Goal: Transaction & Acquisition: Purchase product/service

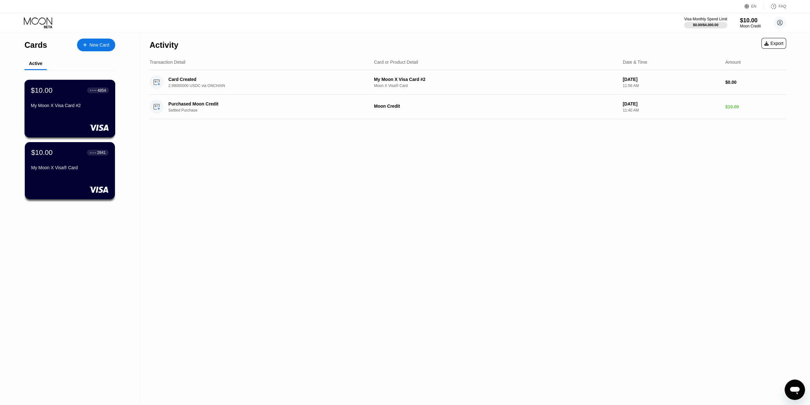
click at [50, 105] on div "My Moon X Visa Card #2" at bounding box center [70, 105] width 78 height 5
click at [755, 9] on div "EN" at bounding box center [754, 6] width 19 height 6
click at [730, 37] on div "Select an item" at bounding box center [716, 35] width 44 height 5
click at [732, 36] on div "Select an item" at bounding box center [716, 35] width 44 height 5
click at [743, 35] on img at bounding box center [744, 35] width 6 height 6
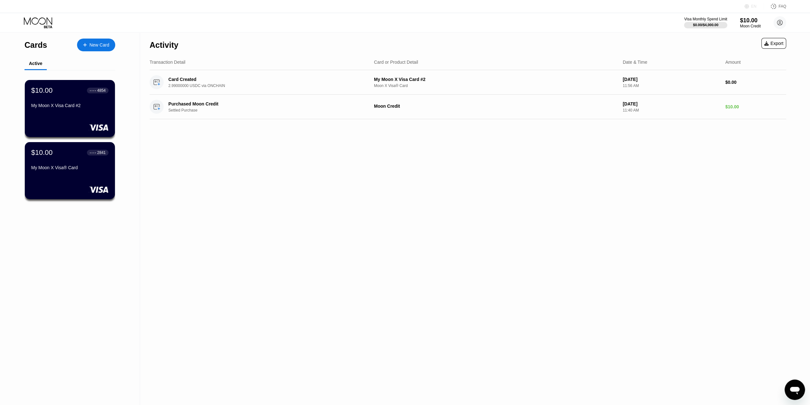
click at [751, 8] on div "EN" at bounding box center [748, 6] width 6 height 6
click at [739, 35] on div "Select an item" at bounding box center [721, 35] width 60 height 13
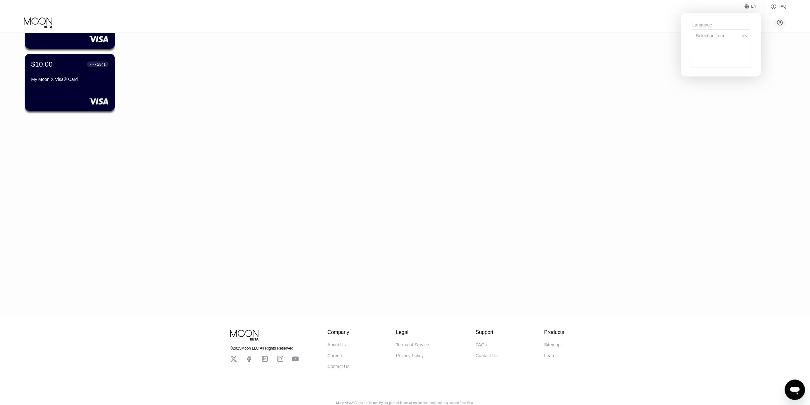
scroll to position [97, 0]
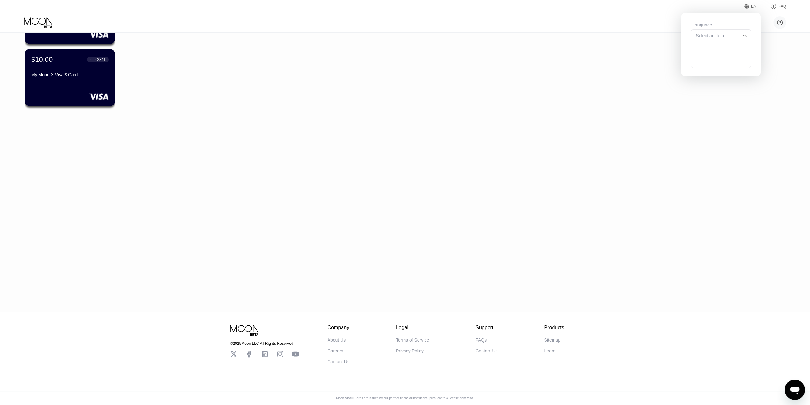
click at [726, 49] on div at bounding box center [721, 48] width 60 height 13
click at [735, 37] on div at bounding box center [721, 35] width 60 height 13
click at [733, 53] on div at bounding box center [721, 48] width 60 height 13
click at [732, 74] on div "Language Save" at bounding box center [721, 45] width 80 height 64
drag, startPoint x: 725, startPoint y: 100, endPoint x: 726, endPoint y: 95, distance: 4.5
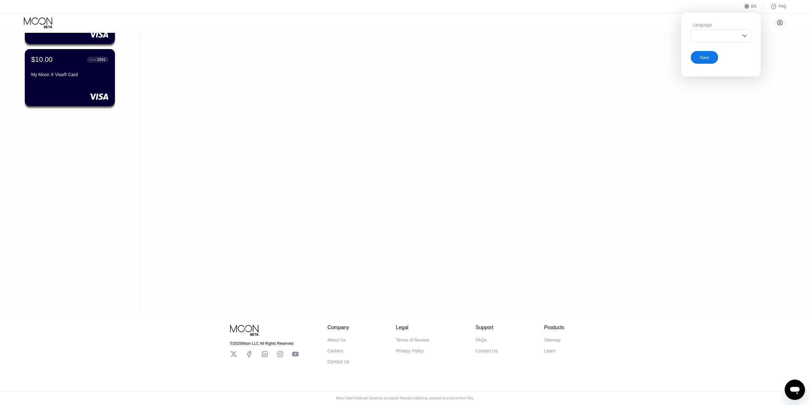
click at [725, 100] on div "Activity Export Transaction Detail Card or Product Detail Date & Time Amount Ca…" at bounding box center [468, 125] width 656 height 372
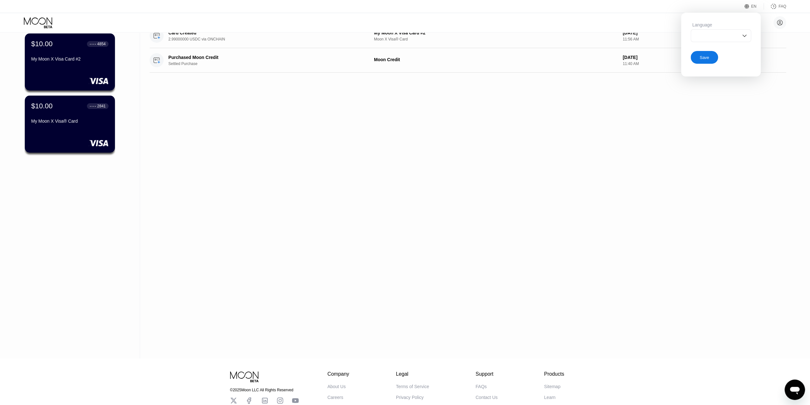
scroll to position [0, 0]
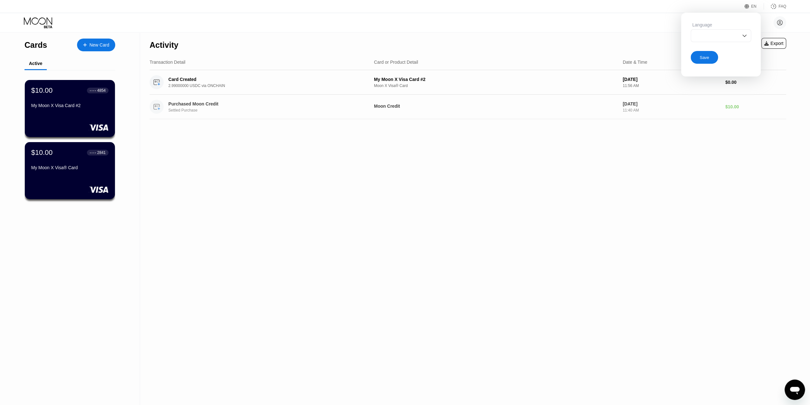
click at [486, 31] on div "刘晅赫（Ethan） liuxuanhe8989@gmail.com  Home Settings Support Careers About Us Log…" at bounding box center [405, 22] width 810 height 19
click at [749, 6] on icon at bounding box center [747, 6] width 5 height 5
click at [604, 33] on div "Activity Export" at bounding box center [468, 43] width 637 height 22
click at [795, 389] on icon "打开消息传送窗口" at bounding box center [795, 390] width 10 height 8
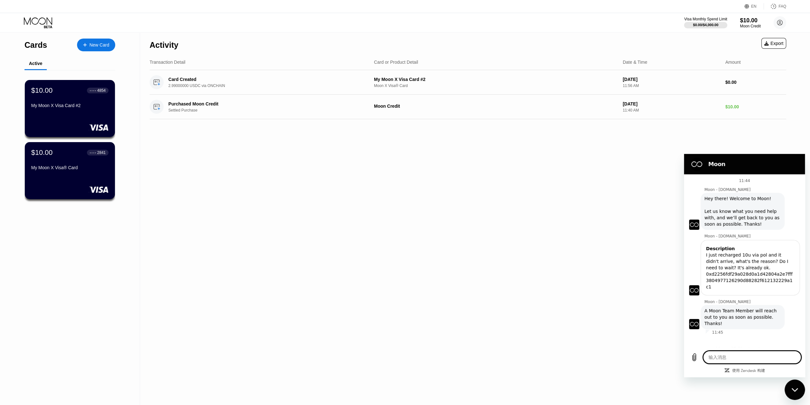
click at [749, 357] on textarea at bounding box center [752, 356] width 98 height 13
type textarea "y"
type textarea "x"
type textarea "yi"
type textarea "x"
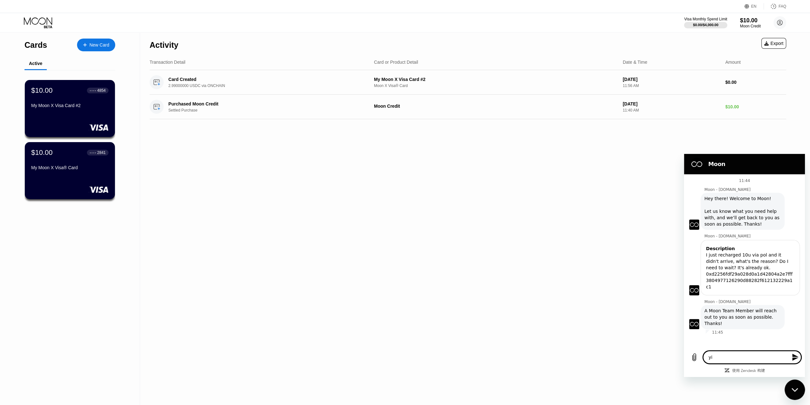
type textarea "yi'j"
type textarea "x"
type textarea "yi'ji"
type textarea "x"
type textarea "yi'jin"
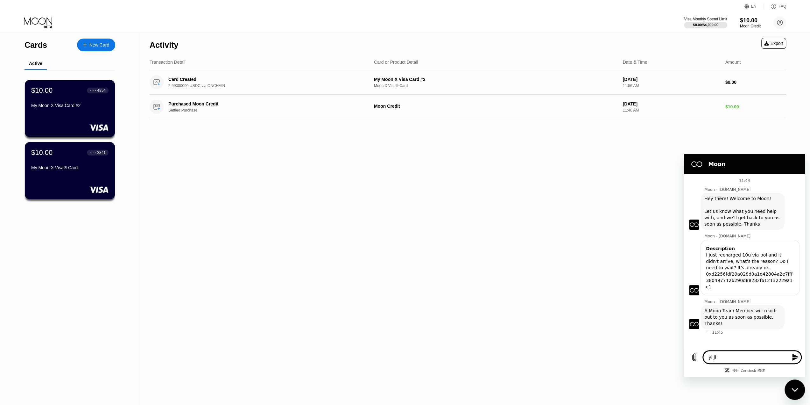
type textarea "x"
type textarea "yi'jing"
type textarea "x"
type textarea "已经"
type textarea "x"
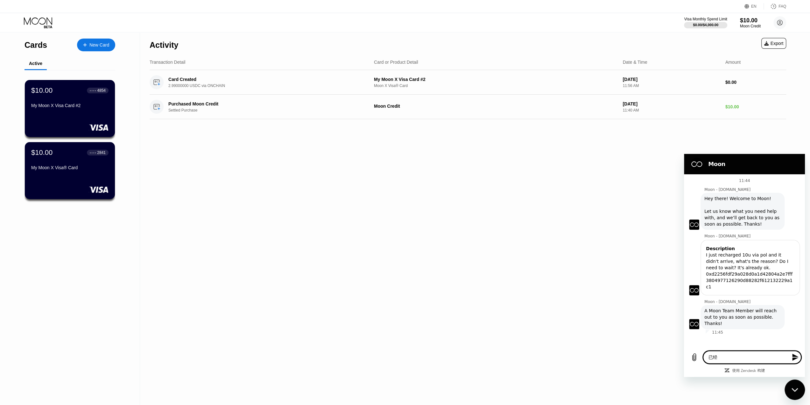
type textarea "已经s"
type textarea "x"
type textarea "已经sh"
type textarea "x"
type textarea "已经sho"
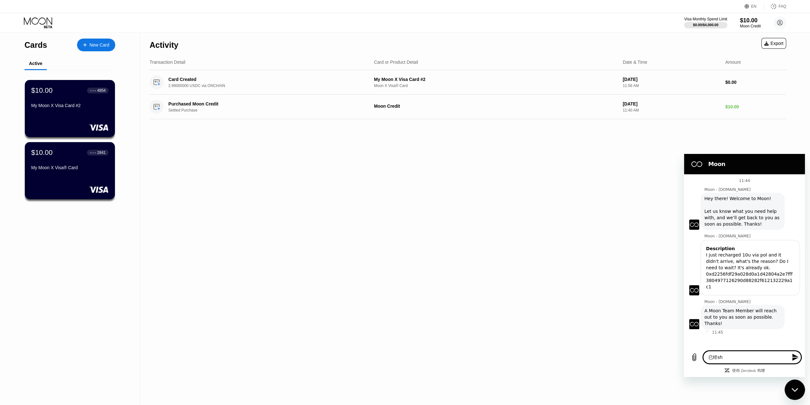
type textarea "x"
type textarea "已经shou"
type textarea "x"
type textarea "已经shou'd"
type textarea "x"
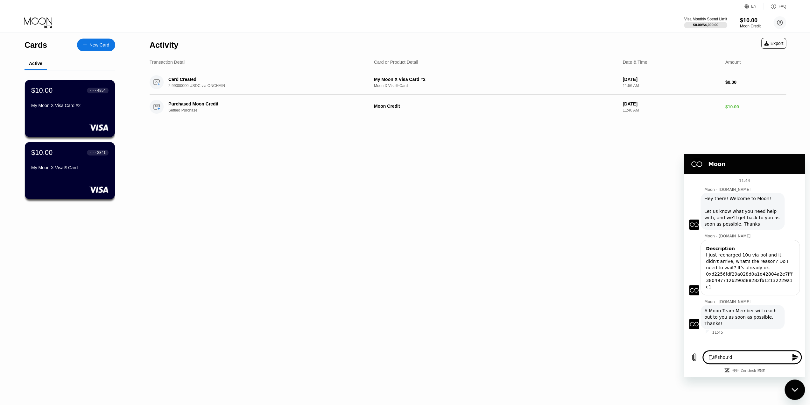
type textarea "已经shou'da"
type textarea "x"
type textarea "已经shou'dao"
type textarea "x"
type textarea "已经shou'dao'l"
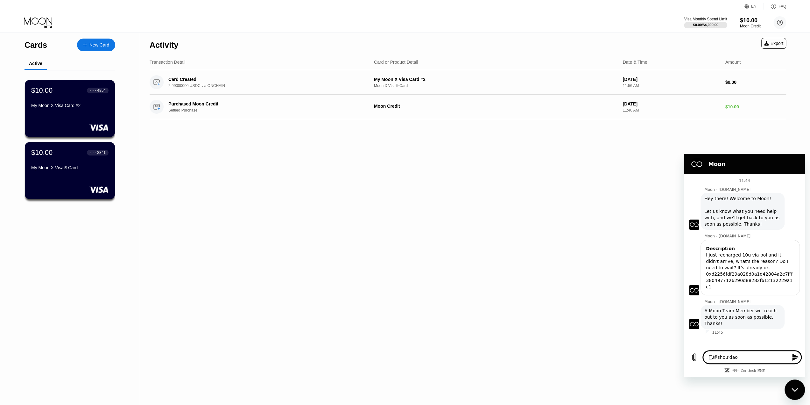
type textarea "x"
type textarea "已经shou'dao'le"
type textarea "x"
type textarea "已经收到了"
type textarea "x"
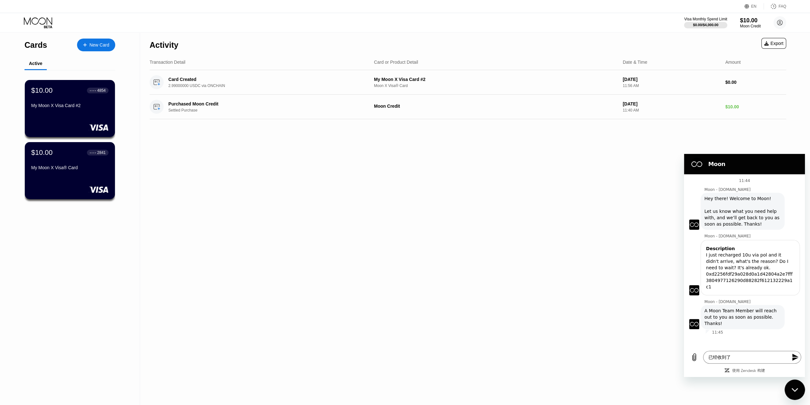
paste textarea "Already received."
type textarea "Already received."
type textarea "x"
type textarea "Already received."
click at [796, 356] on icon "发送消息" at bounding box center [795, 356] width 6 height 7
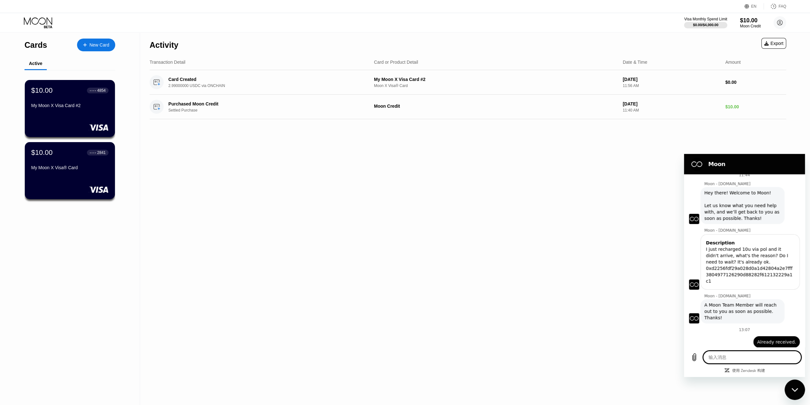
scroll to position [7, 0]
click at [774, 145] on div "Activity Export Transaction Detail Card or Product Detail Date & Time Amount Ca…" at bounding box center [468, 218] width 656 height 372
click at [788, 382] on div "关闭消息传送窗口" at bounding box center [794, 389] width 19 height 19
type textarea "x"
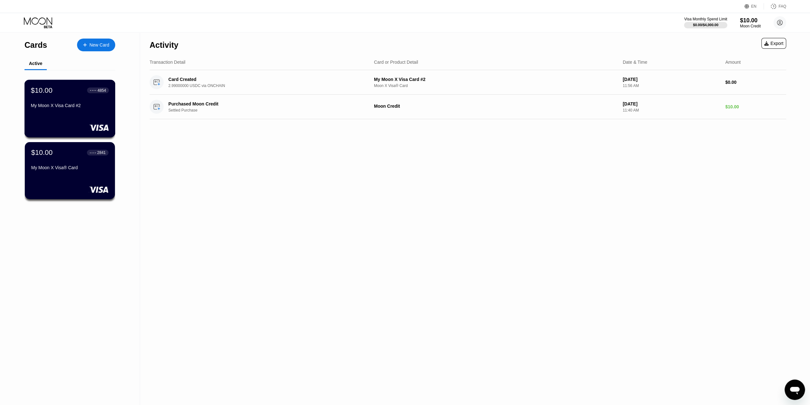
click at [75, 117] on div "$10.00 ● ● ● ● 4854 My Moon X Visa Card #2" at bounding box center [70, 109] width 91 height 58
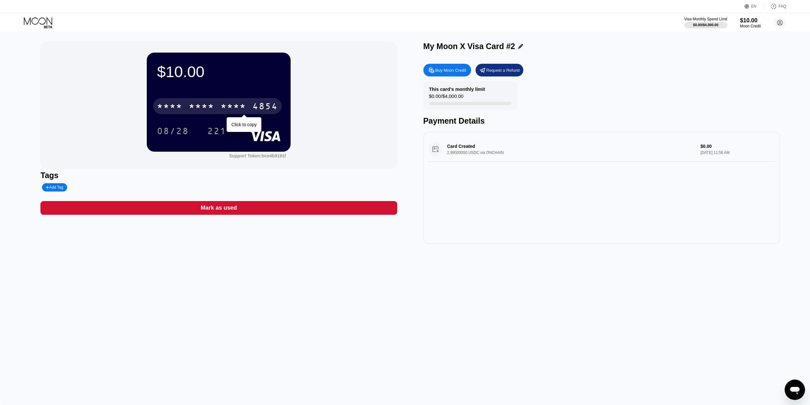
click at [203, 104] on div "* * * *" at bounding box center [201, 107] width 25 height 10
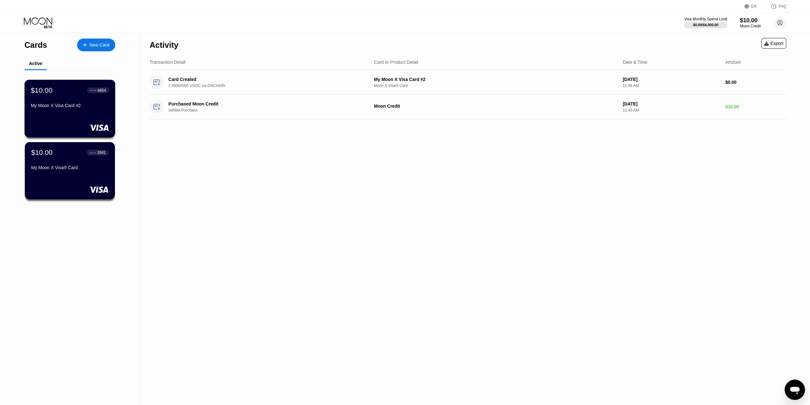
click at [75, 108] on div "My Moon X Visa Card #2" at bounding box center [70, 105] width 78 height 5
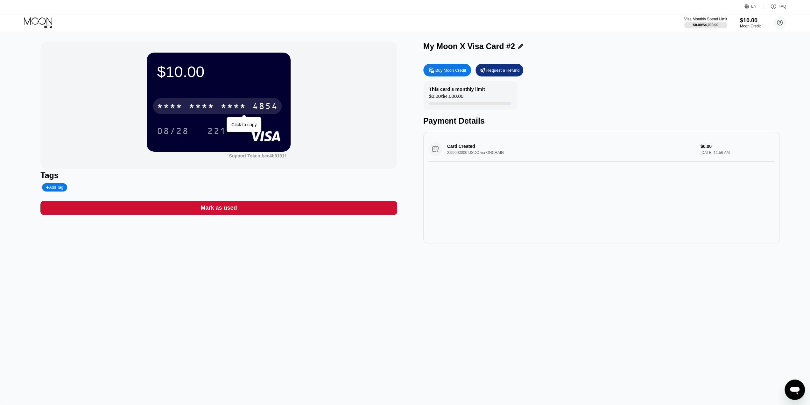
click at [230, 109] on div "* * * *" at bounding box center [233, 107] width 25 height 10
click at [454, 73] on div "Buy Moon Credit" at bounding box center [450, 69] width 31 height 5
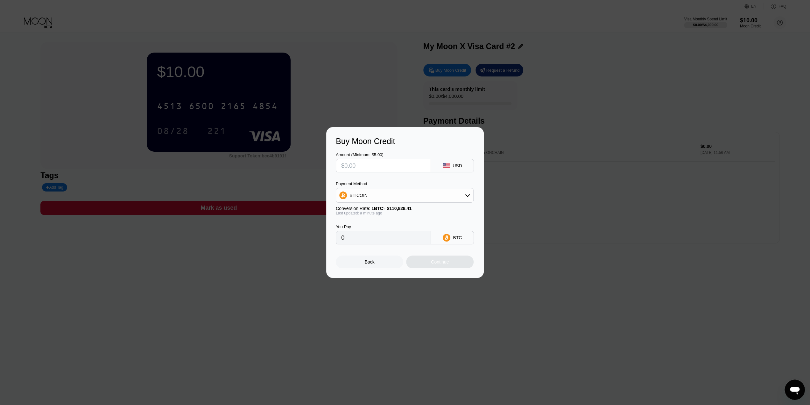
click at [397, 168] on input "text" at bounding box center [383, 165] width 84 height 13
type input "$5"
type input "0.00004512"
type input "$5"
click at [391, 176] on div "Amount (Minimum: $5.00) $5 USD Payment Method BITCOIN Conversion Rate: 1 BTC ≈ …" at bounding box center [405, 195] width 138 height 98
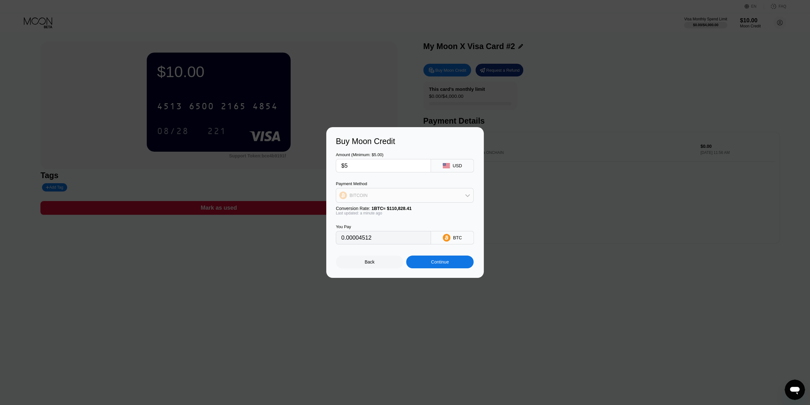
click at [446, 194] on div "BITCOIN" at bounding box center [404, 195] width 137 height 13
click at [410, 241] on div "USDC on Polygon" at bounding box center [409, 240] width 120 height 5
type input "5.00000000"
click at [446, 267] on div "Continue" at bounding box center [439, 261] width 67 height 13
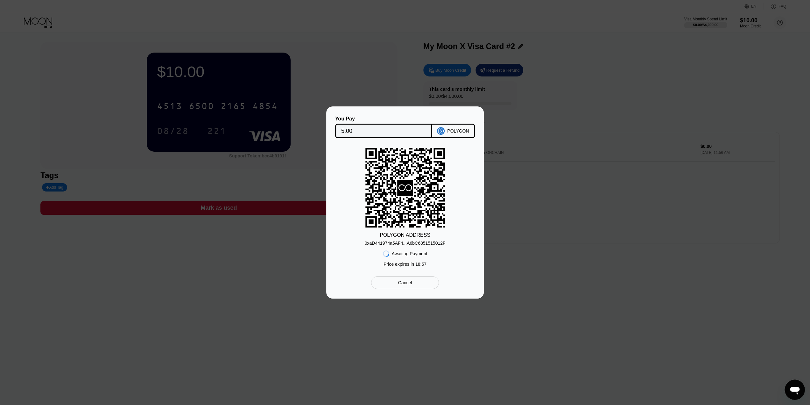
click at [420, 243] on div "0xaD441974a5AF4...A6bC6851515012F" at bounding box center [405, 242] width 81 height 5
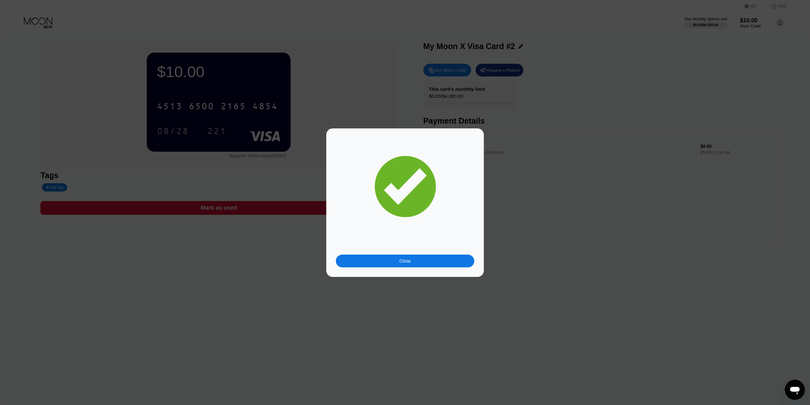
click at [428, 249] on div "Close" at bounding box center [405, 202] width 138 height 129
click at [427, 253] on div "Close" at bounding box center [405, 202] width 138 height 129
click at [427, 256] on div "Close" at bounding box center [405, 260] width 138 height 13
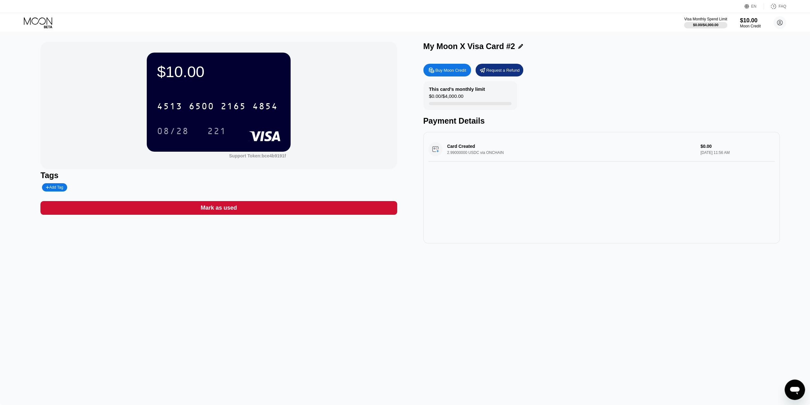
type textarea "x"
